Goal: Check status: Check status

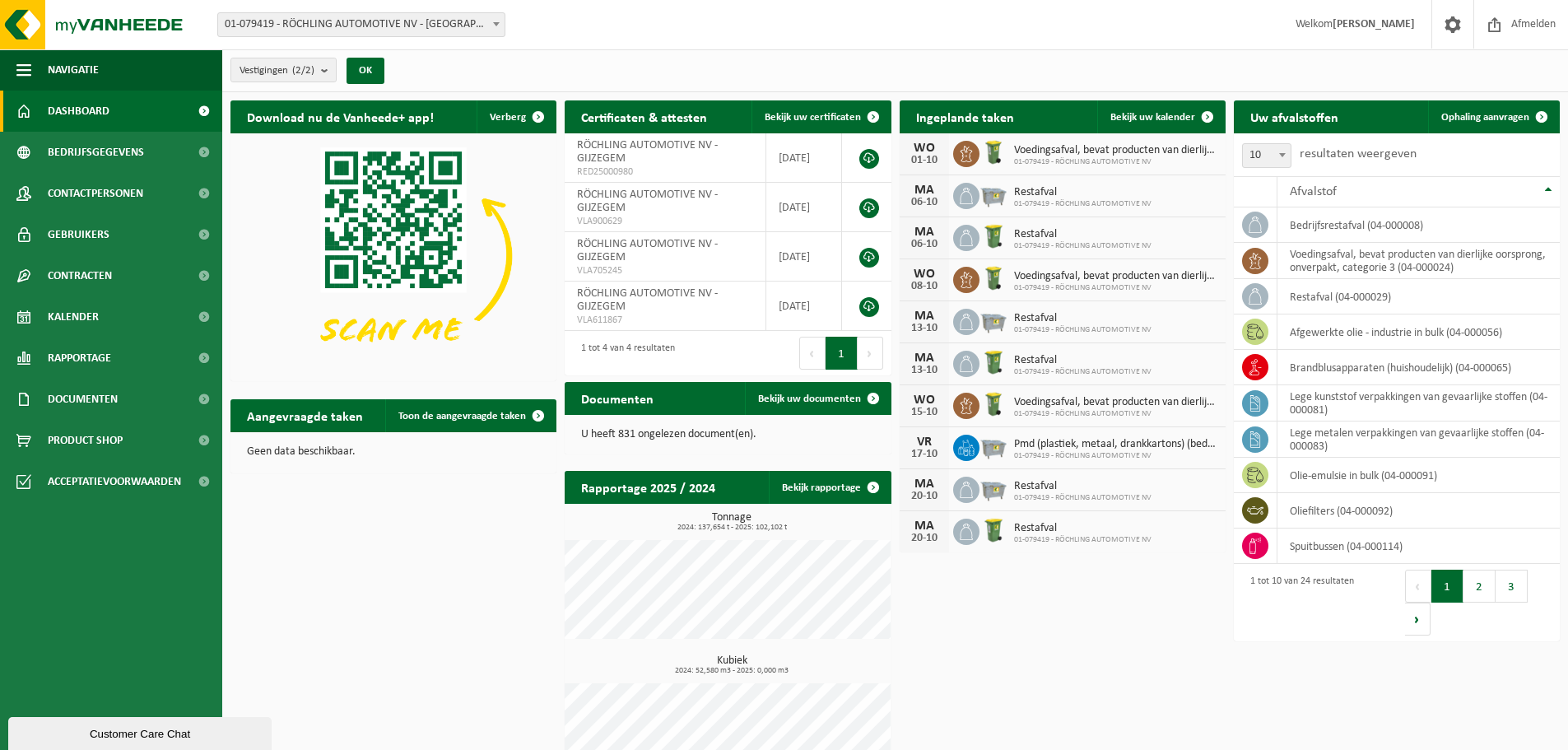
drag, startPoint x: 1005, startPoint y: 2, endPoint x: 863, endPoint y: 83, distance: 163.5
click at [865, 78] on div "Vestigingen (2/2) Alles selecteren Alles deselecteren Actieve selecteren RÖCHLI…" at bounding box center [895, 71] width 1346 height 43
drag, startPoint x: 1022, startPoint y: 149, endPoint x: 1166, endPoint y: 156, distance: 144.2
click at [1166, 156] on span "Voedingsafval, bevat producten van dierlijke oorsprong, onverpakt, categorie 3" at bounding box center [1116, 150] width 203 height 13
click at [1159, 166] on div "[DATE] Voedingsafval, bevat producten van dierlijke oorsprong, onverpakt, categ…" at bounding box center [1062, 154] width 326 height 42
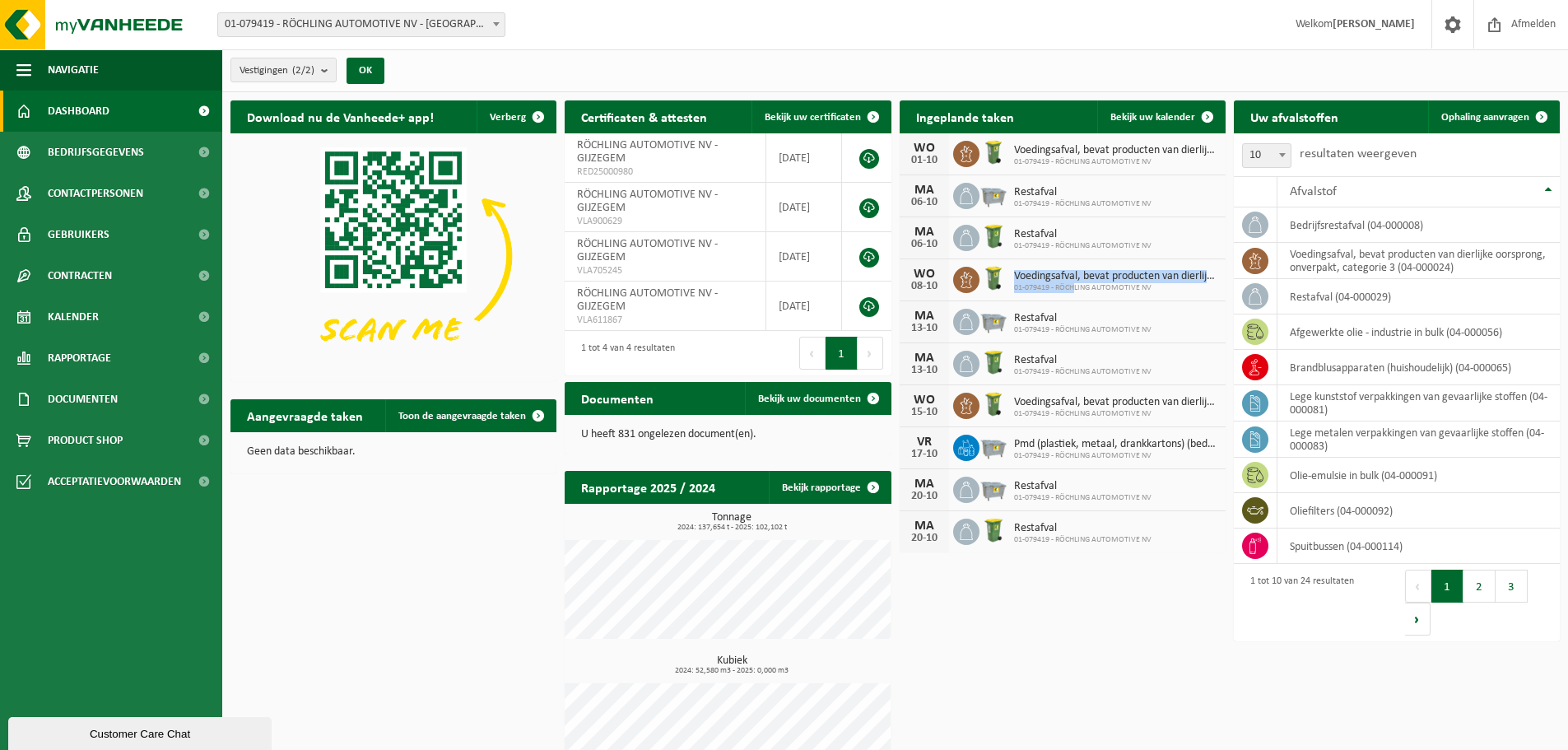
drag, startPoint x: 1017, startPoint y: 274, endPoint x: 1076, endPoint y: 284, distance: 59.8
click at [1076, 284] on div "Voedingsafval, bevat producten van dierlijke oorsprong, onverpakt, categorie 3 …" at bounding box center [1111, 280] width 212 height 26
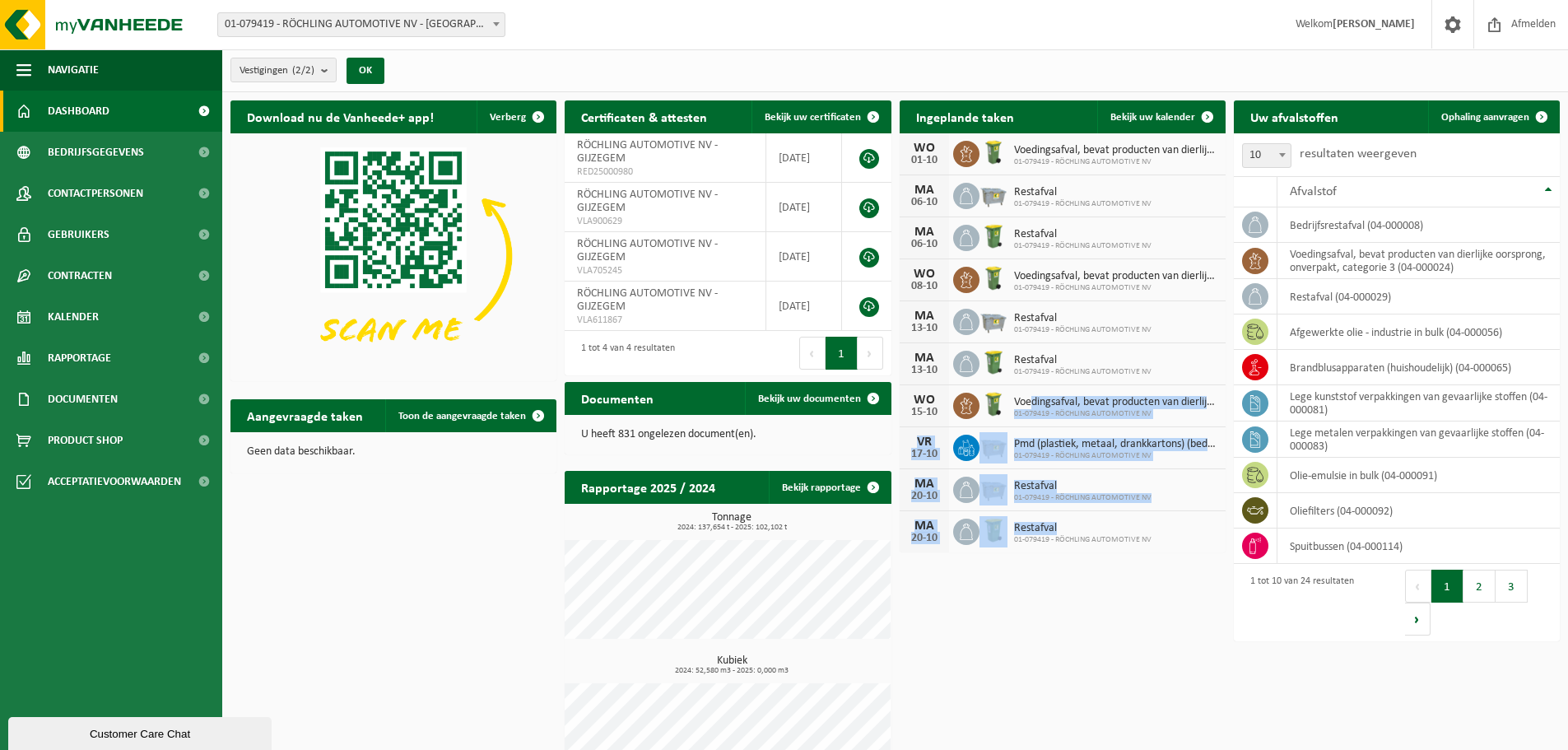
drag, startPoint x: 1029, startPoint y: 396, endPoint x: 1091, endPoint y: 529, distance: 146.7
click at [1091, 529] on div "[DATE] Voedingsafval, bevat producten van dierlijke oorsprong, onverpakt, categ…" at bounding box center [1062, 342] width 326 height 419
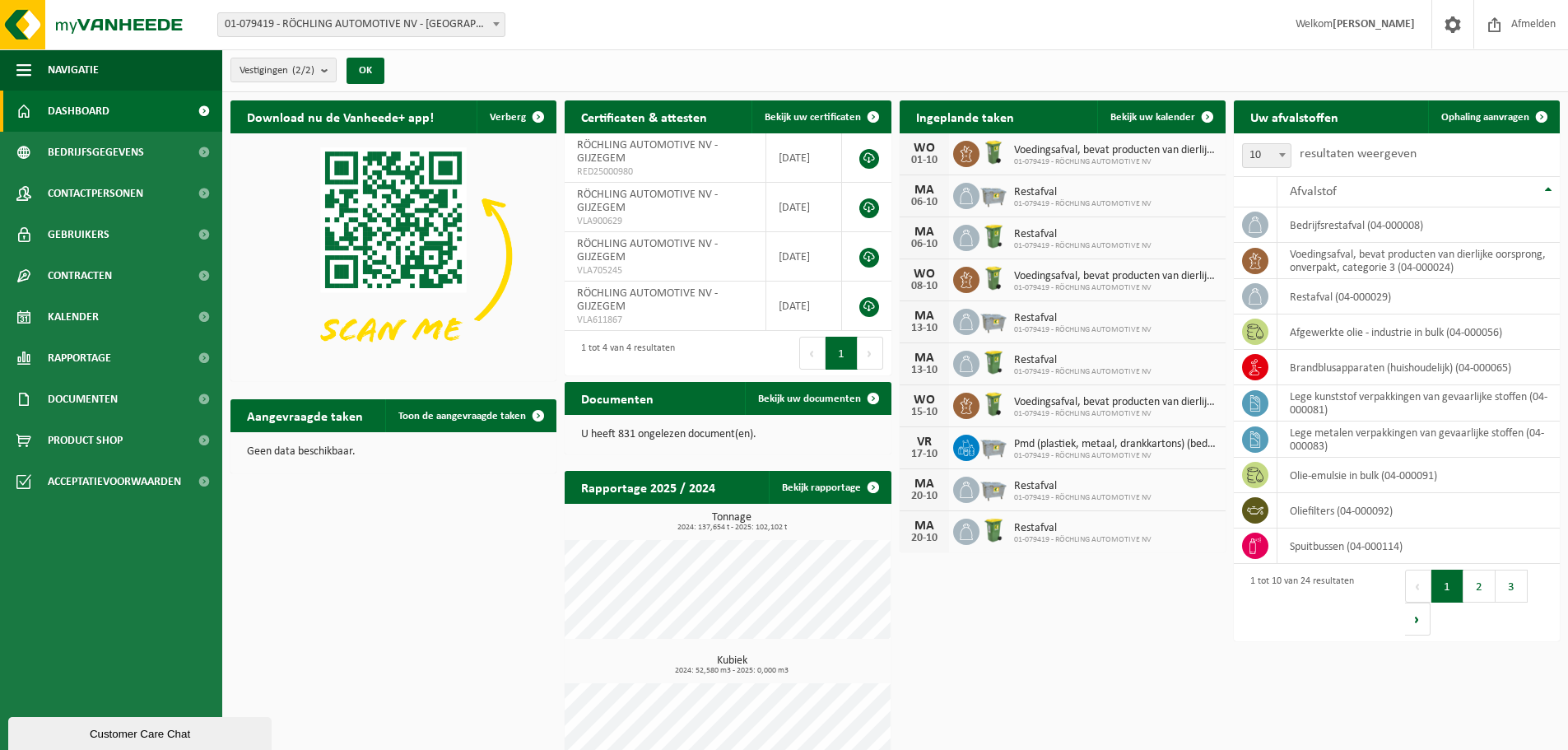
click at [1094, 567] on div "Download nu de Vanheede+ app! Verberg Certificaten & attesten Bekijk uw certifi…" at bounding box center [895, 445] width 1337 height 706
click at [1479, 589] on button "2" at bounding box center [1479, 586] width 32 height 33
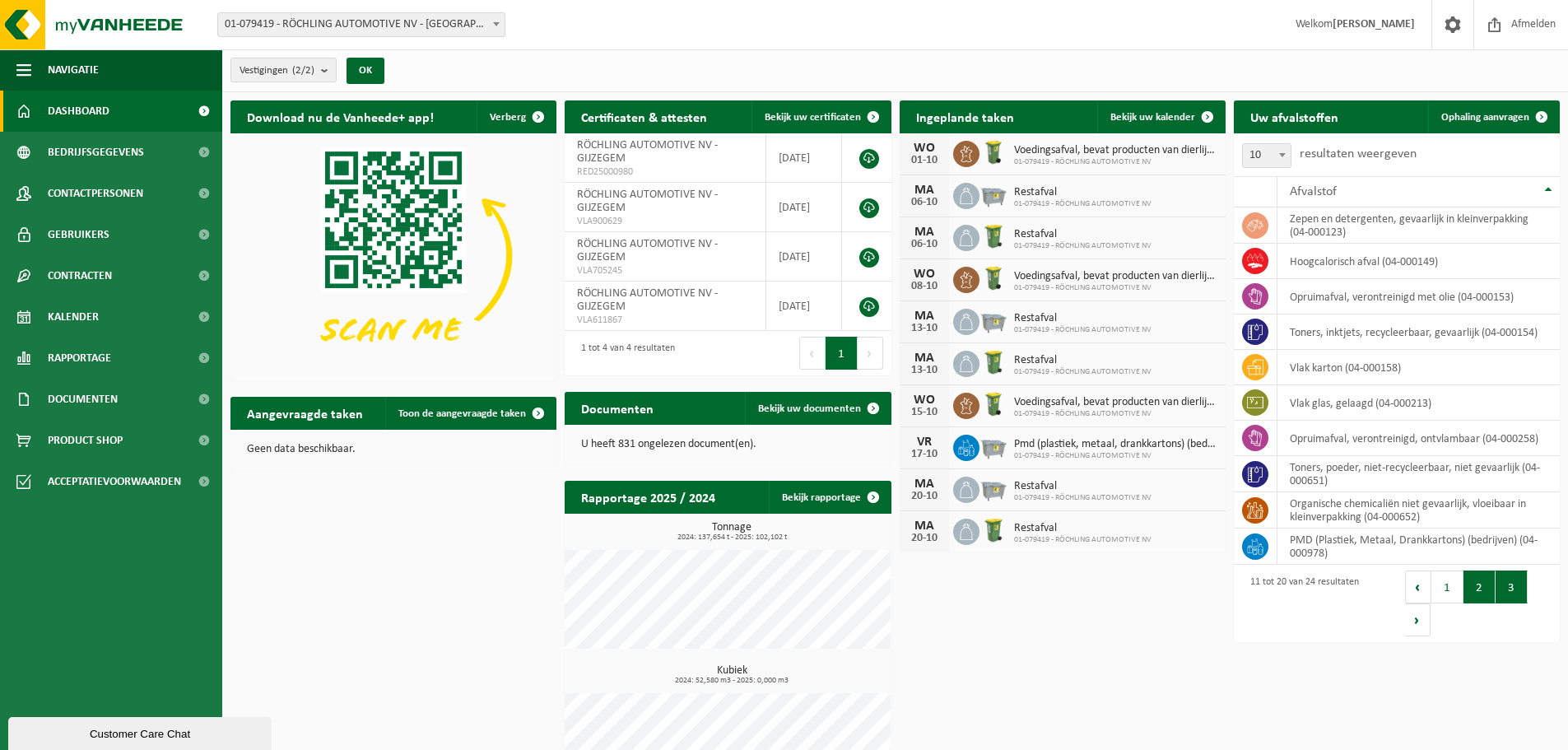
click at [1498, 587] on button "3" at bounding box center [1511, 587] width 32 height 33
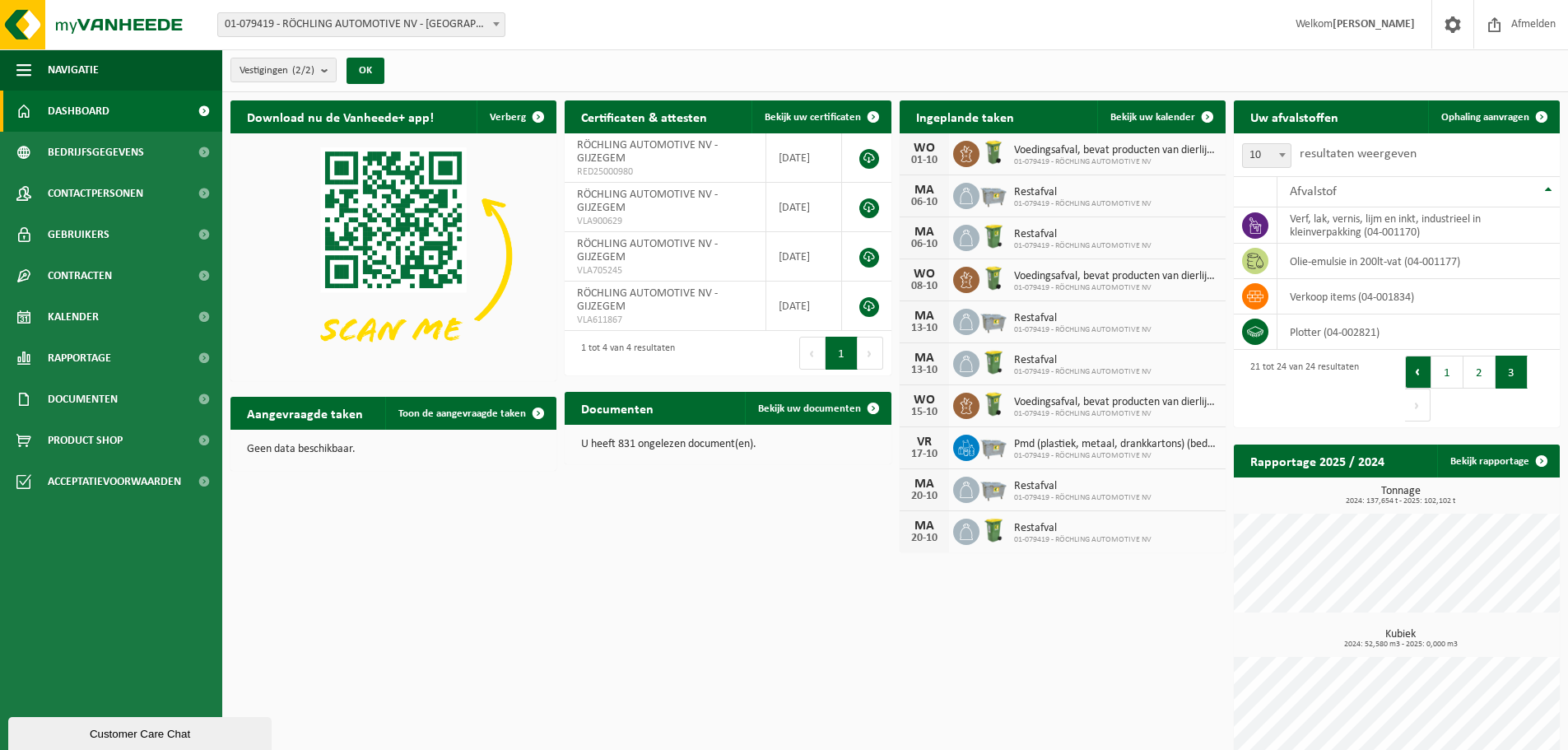
click at [1417, 374] on button "Vorige" at bounding box center [1418, 372] width 27 height 33
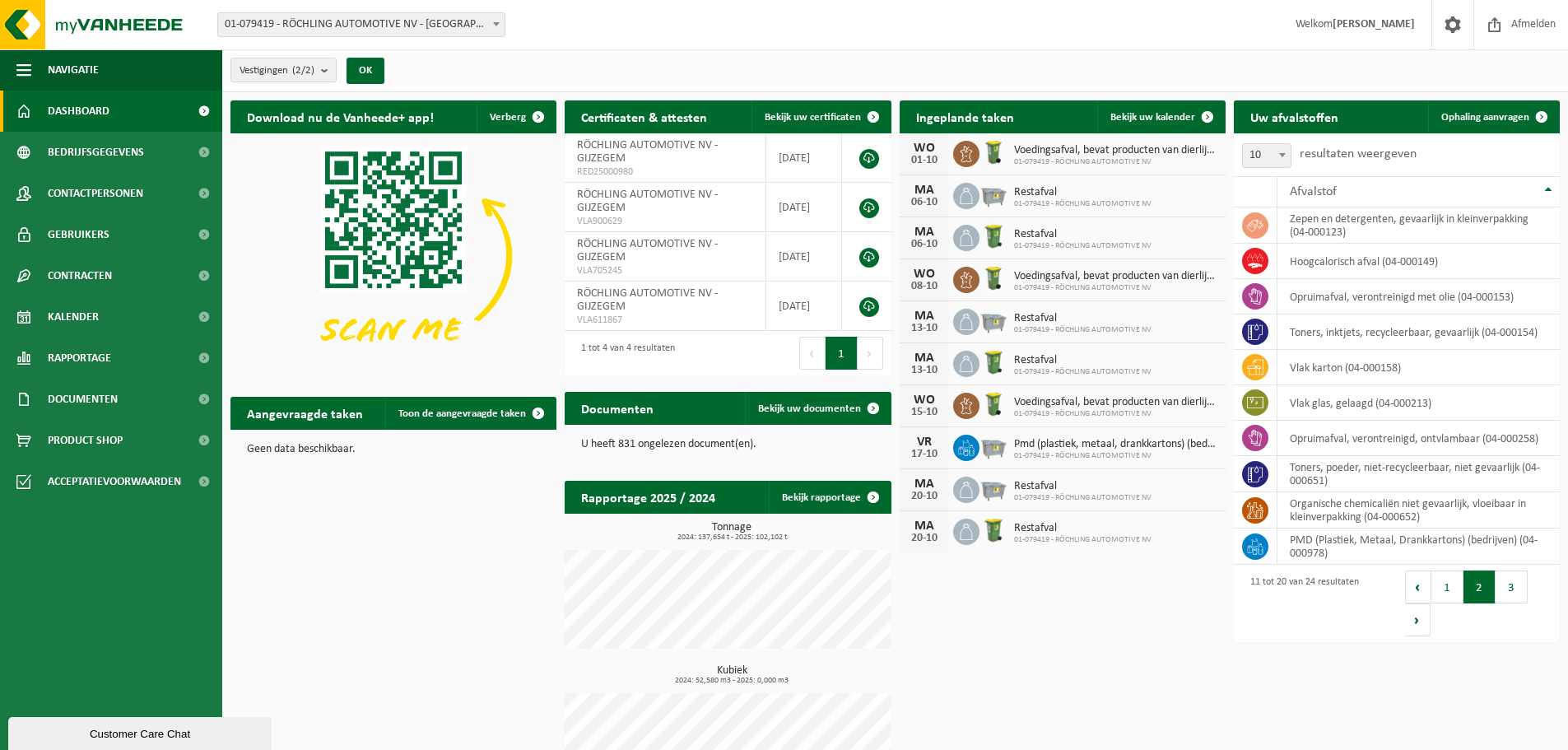
click at [703, 446] on p "U heeft 831 ongelezen document(en)." at bounding box center [728, 444] width 293 height 11
drag, startPoint x: 606, startPoint y: 446, endPoint x: 694, endPoint y: 442, distance: 88.1
click at [694, 442] on p "U heeft 831 ongelezen document(en)." at bounding box center [728, 444] width 293 height 11
click at [729, 441] on p "U heeft 831 ongelezen document(en)." at bounding box center [728, 444] width 293 height 11
click at [90, 311] on span "Kalender" at bounding box center [73, 317] width 51 height 41
